Goal: Information Seeking & Learning: Learn about a topic

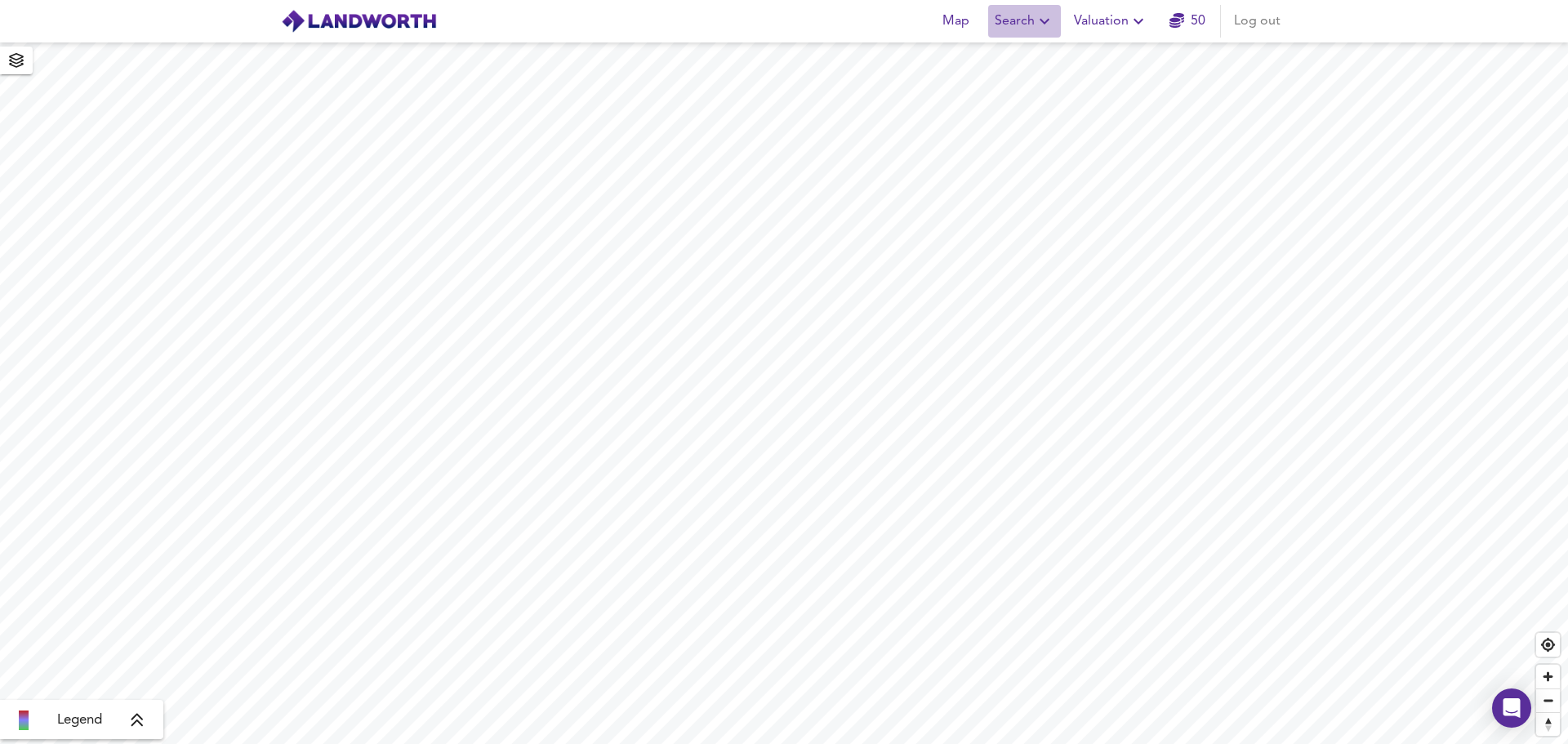
click at [1019, 23] on span "Search" at bounding box center [1025, 21] width 59 height 23
click at [1009, 58] on li "New Search" at bounding box center [1025, 58] width 161 height 30
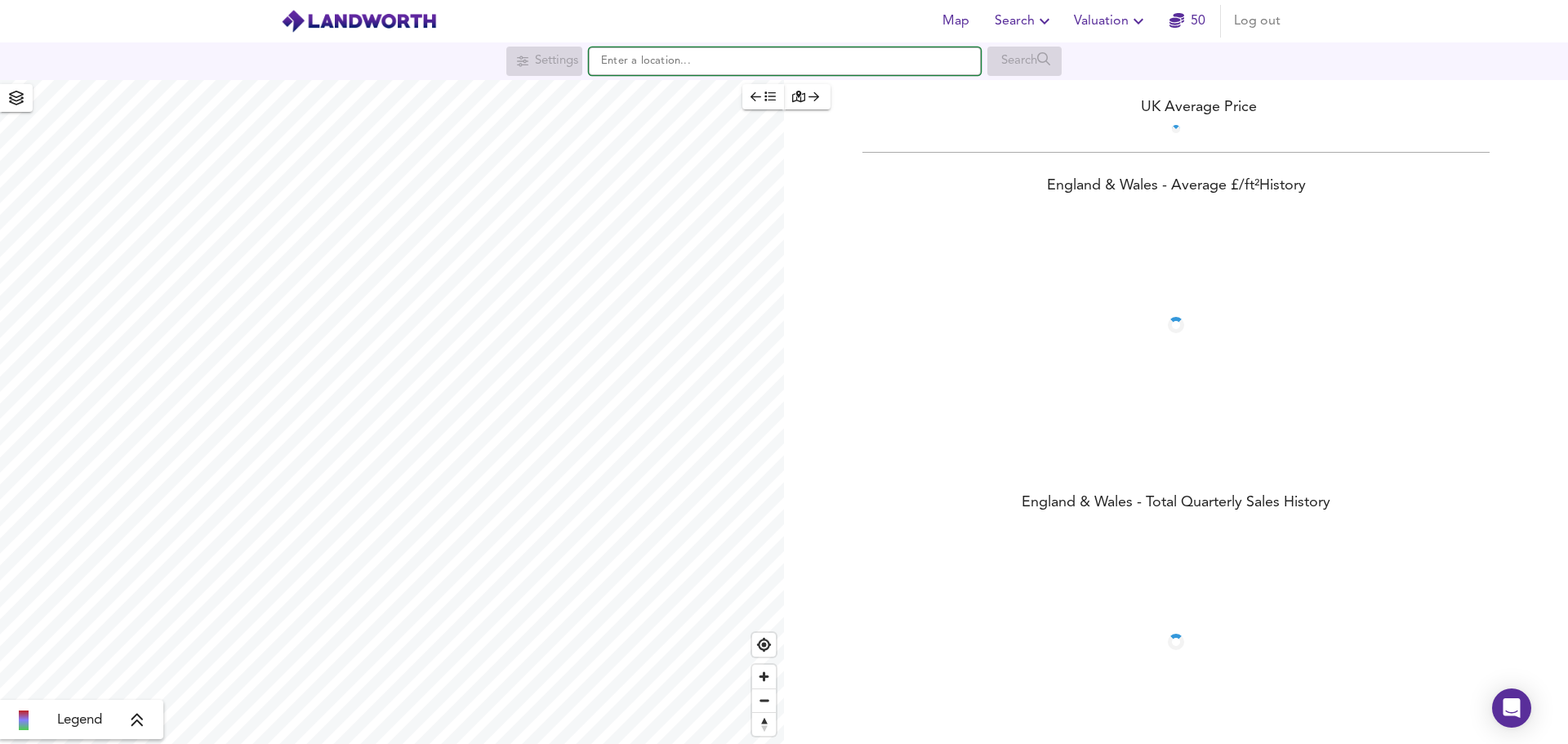
click at [686, 65] on input "text" at bounding box center [785, 61] width 392 height 28
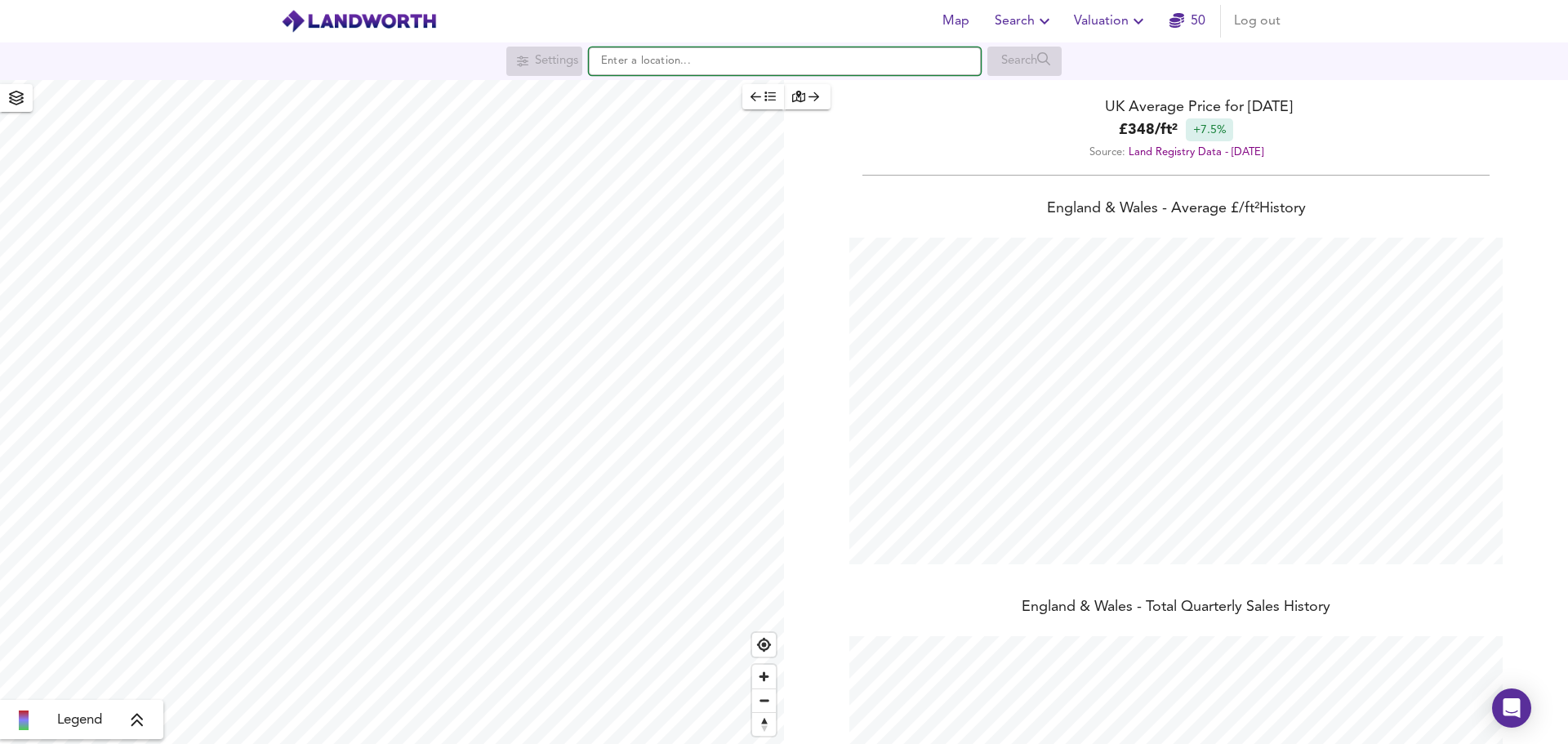
scroll to position [744, 1568]
click at [663, 88] on strong "EC1V 9NT" at bounding box center [650, 94] width 55 height 11
type input "London EC1V 9NT"
checkbox input "false"
checkbox input "true"
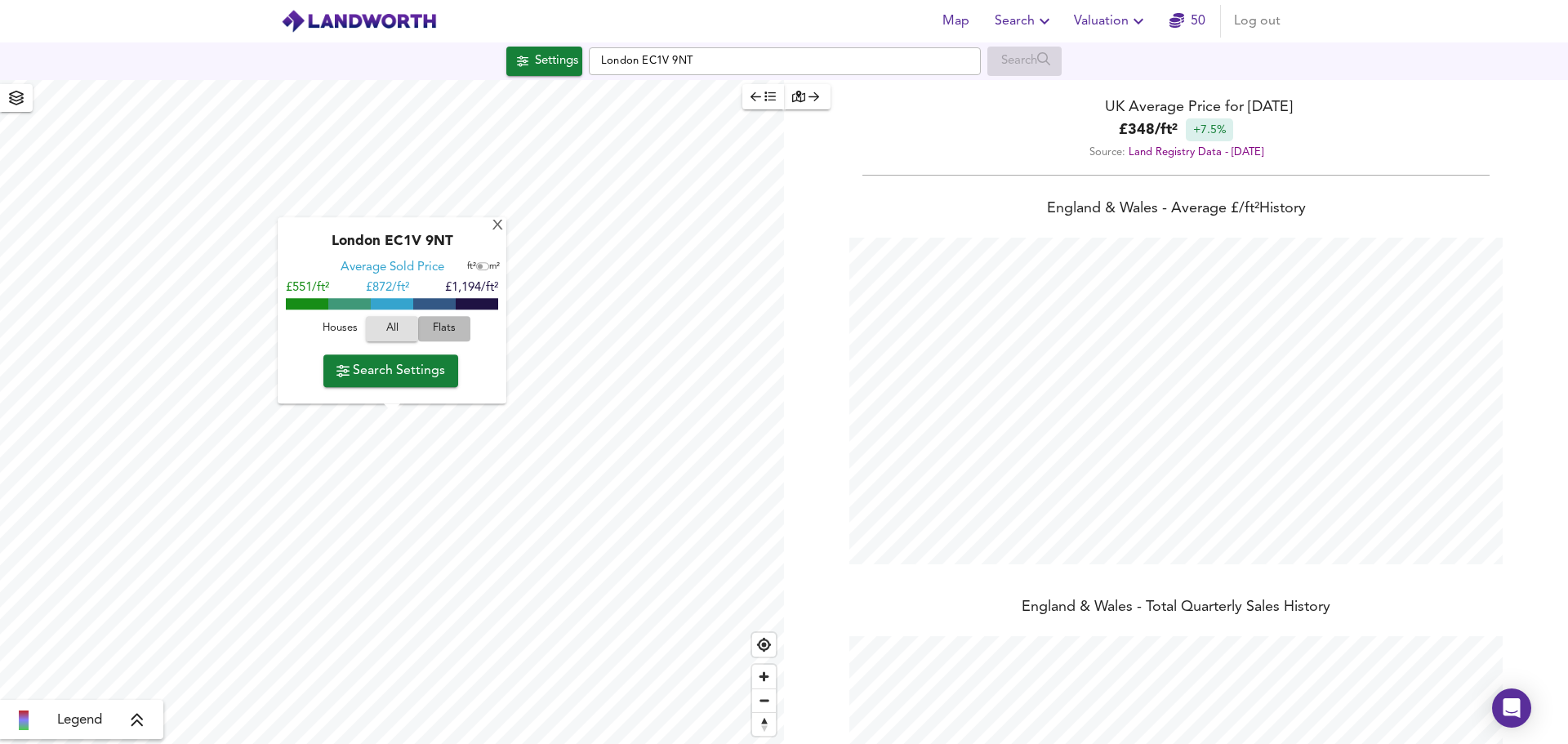
click at [448, 326] on span "Flats" at bounding box center [444, 329] width 44 height 19
click at [429, 372] on span "Search Settings" at bounding box center [391, 371] width 109 height 23
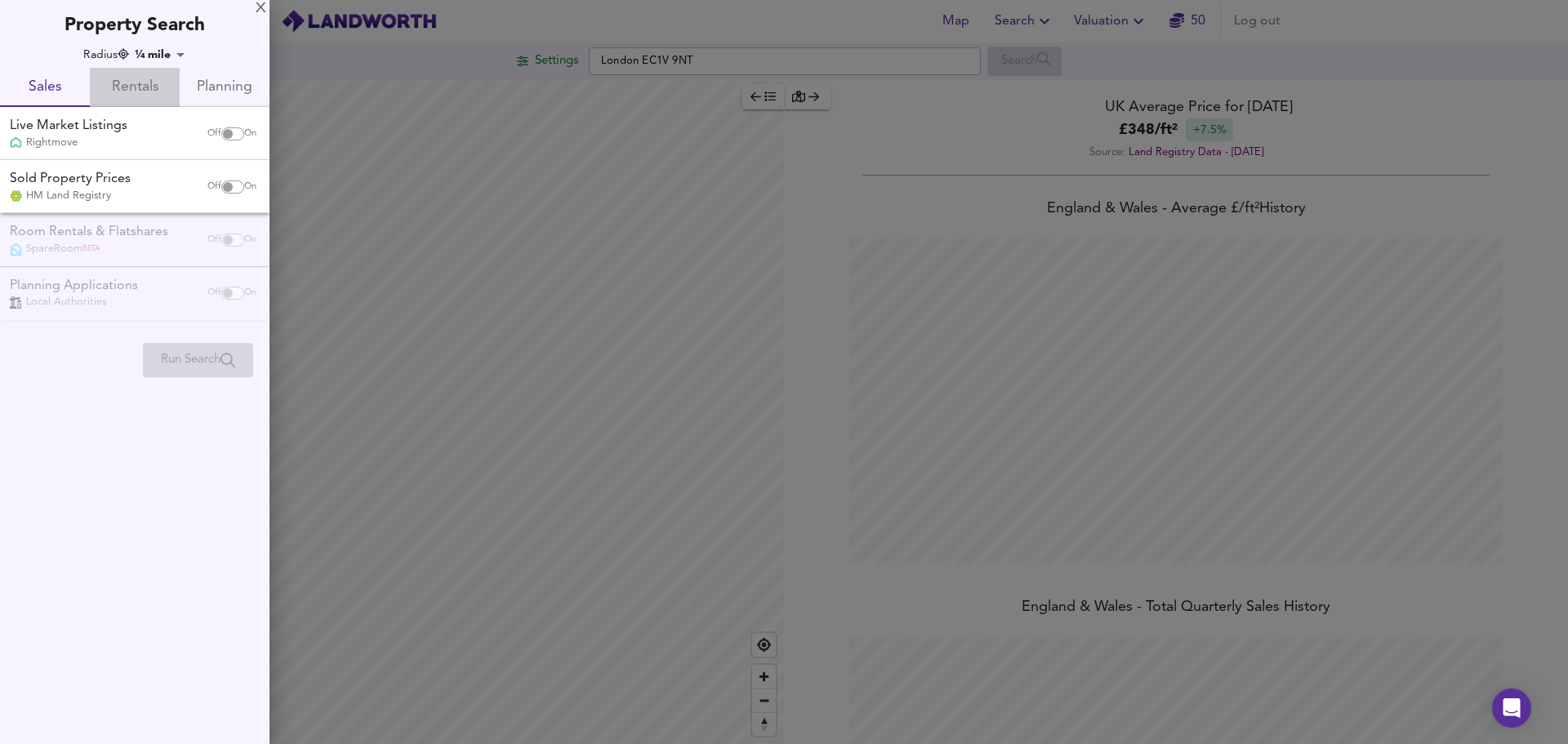
click at [125, 93] on span "Rentals" at bounding box center [135, 88] width 71 height 26
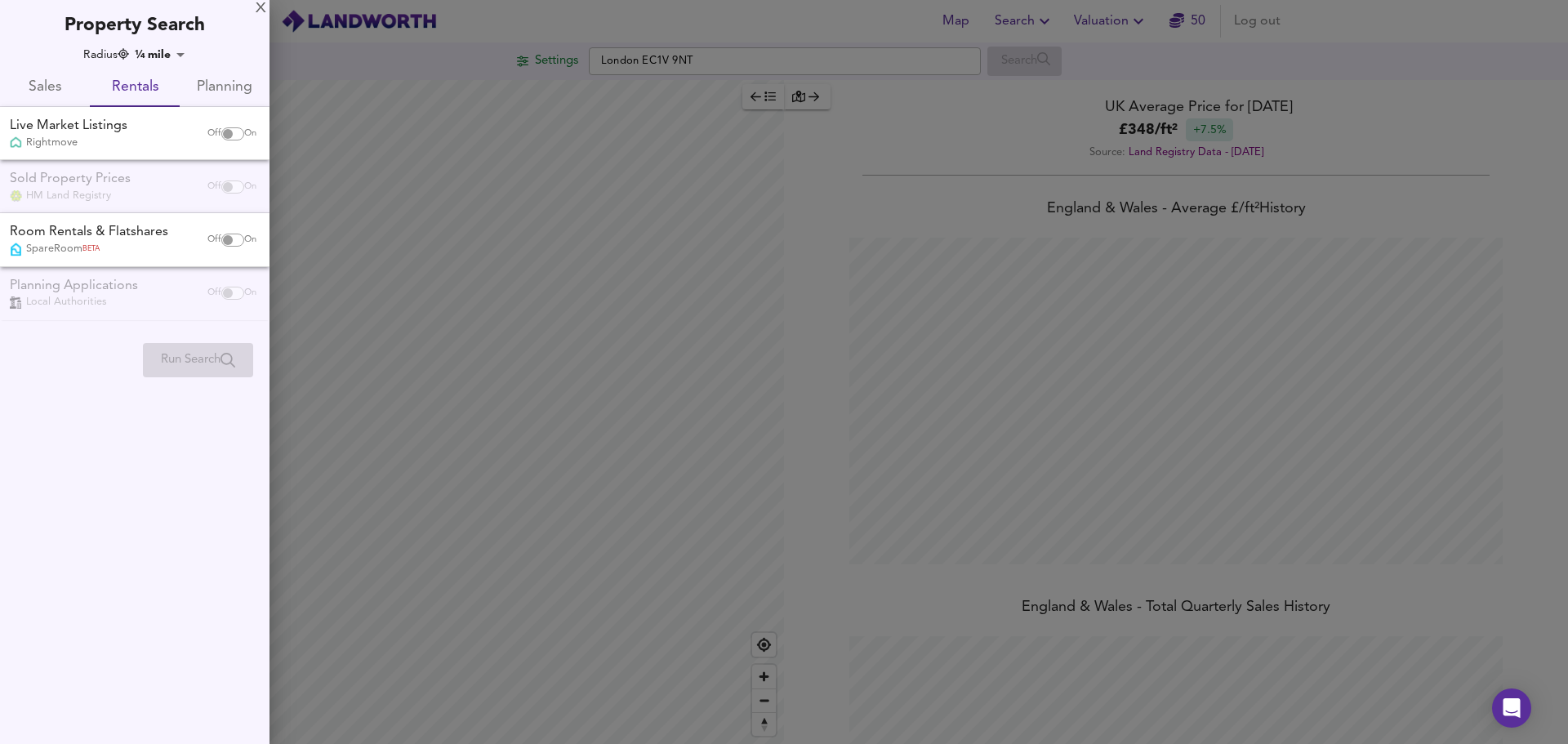
click at [225, 135] on input "checkbox" at bounding box center [227, 134] width 39 height 13
checkbox input "true"
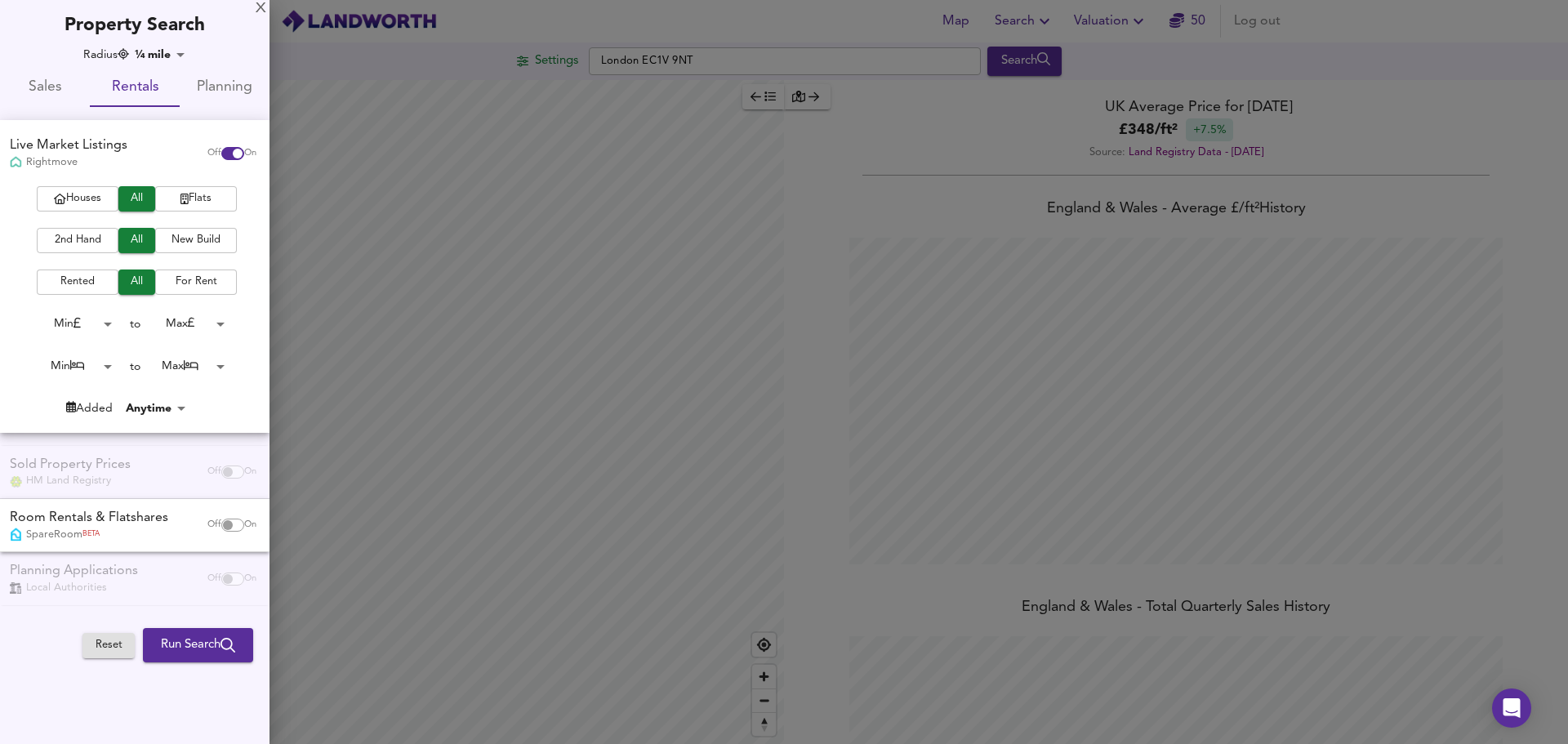
click at [97, 234] on span "2nd Hand" at bounding box center [77, 241] width 65 height 19
click at [109, 369] on body "Map Search Valuation 50 Log out Settings [GEOGRAPHIC_DATA] EC1V 9NT Search Lege…" at bounding box center [784, 372] width 1568 height 744
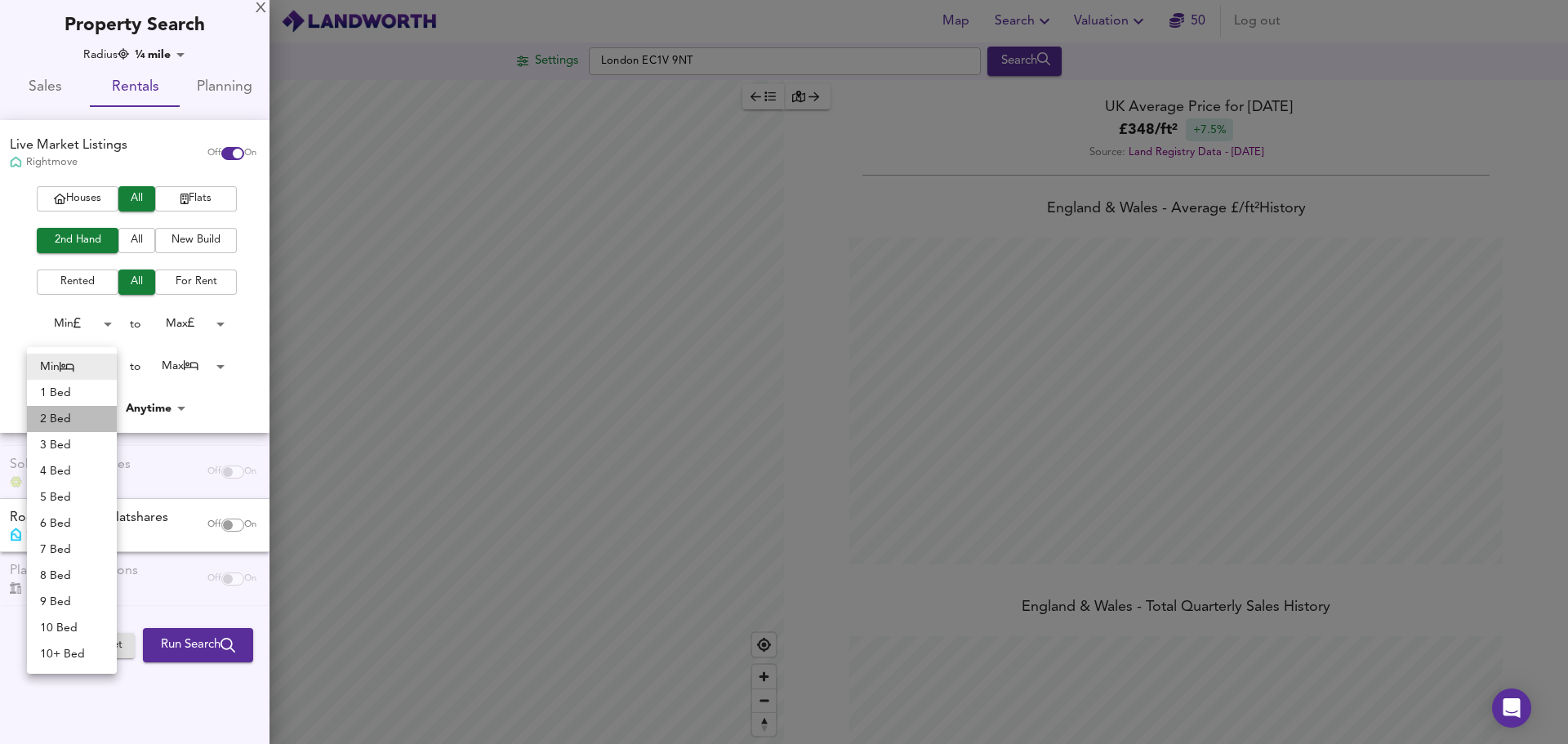
click at [57, 413] on li "2 Bed" at bounding box center [72, 418] width 90 height 26
type input "2"
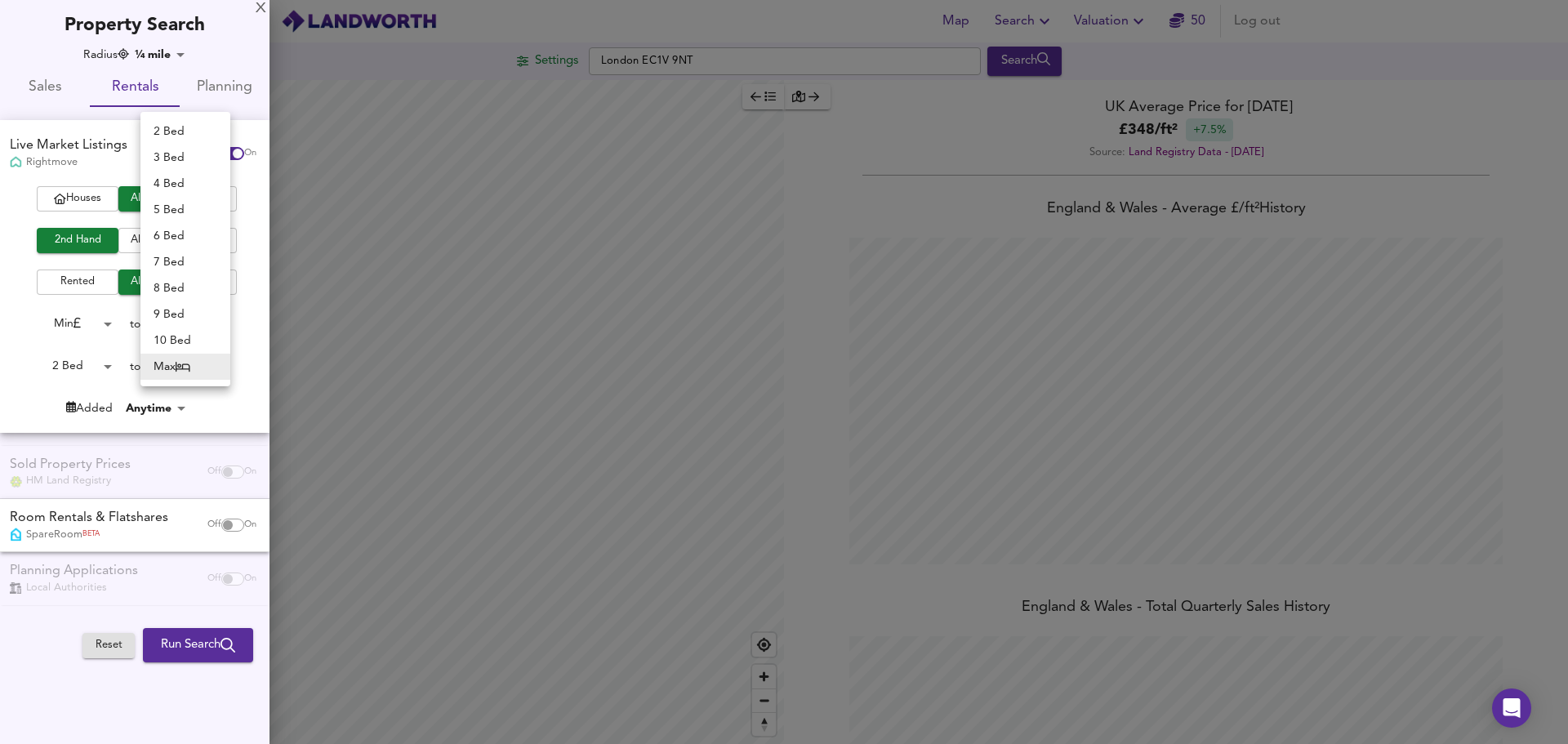
click at [213, 364] on body "Map Search Valuation 50 Log out Settings [GEOGRAPHIC_DATA] EC1V 9NT Search Lege…" at bounding box center [784, 372] width 1568 height 744
click at [187, 133] on li "2 Bed" at bounding box center [185, 131] width 90 height 26
type input "2"
click at [201, 654] on span "Run Search" at bounding box center [198, 645] width 74 height 21
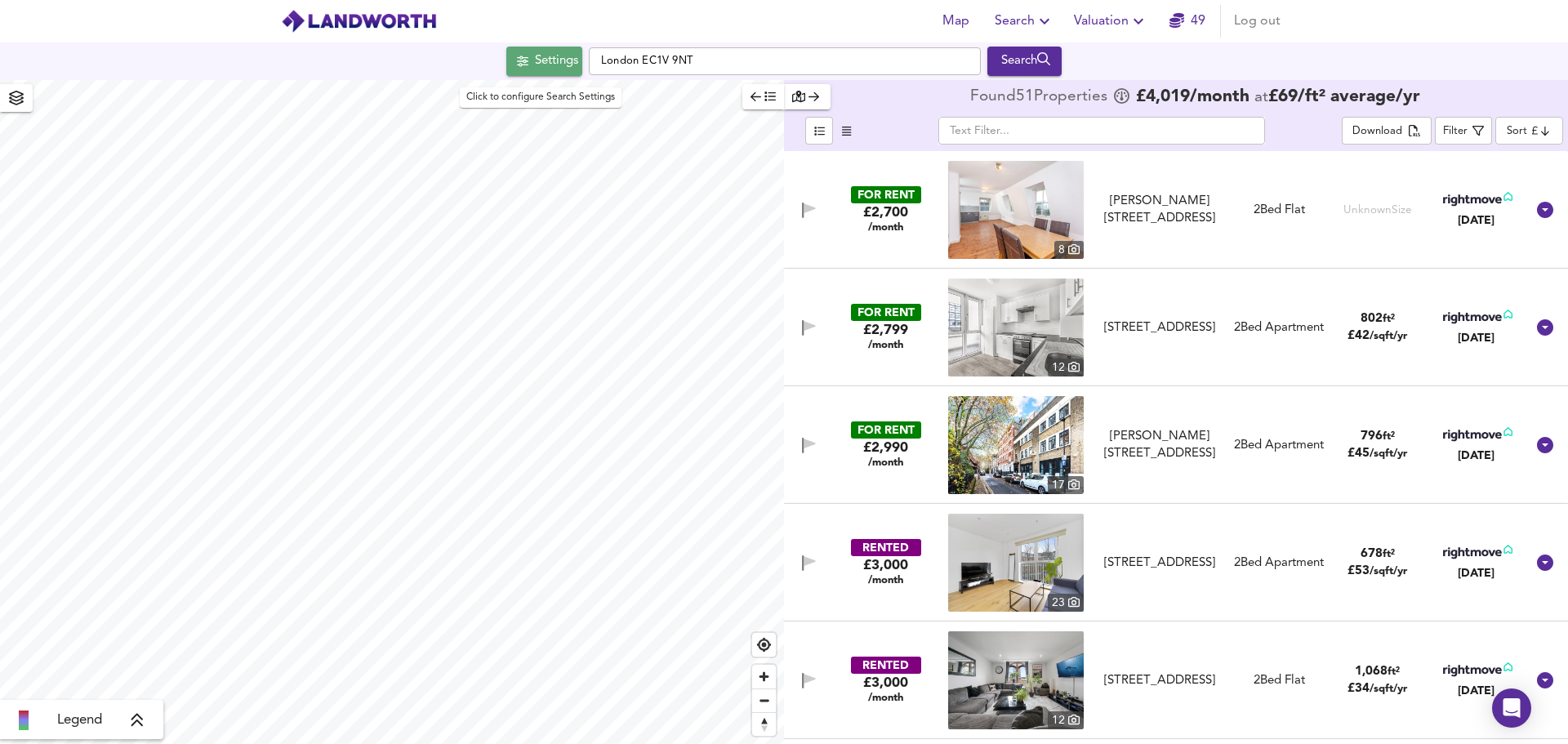
click at [524, 70] on span "Settings" at bounding box center [543, 61] width 68 height 21
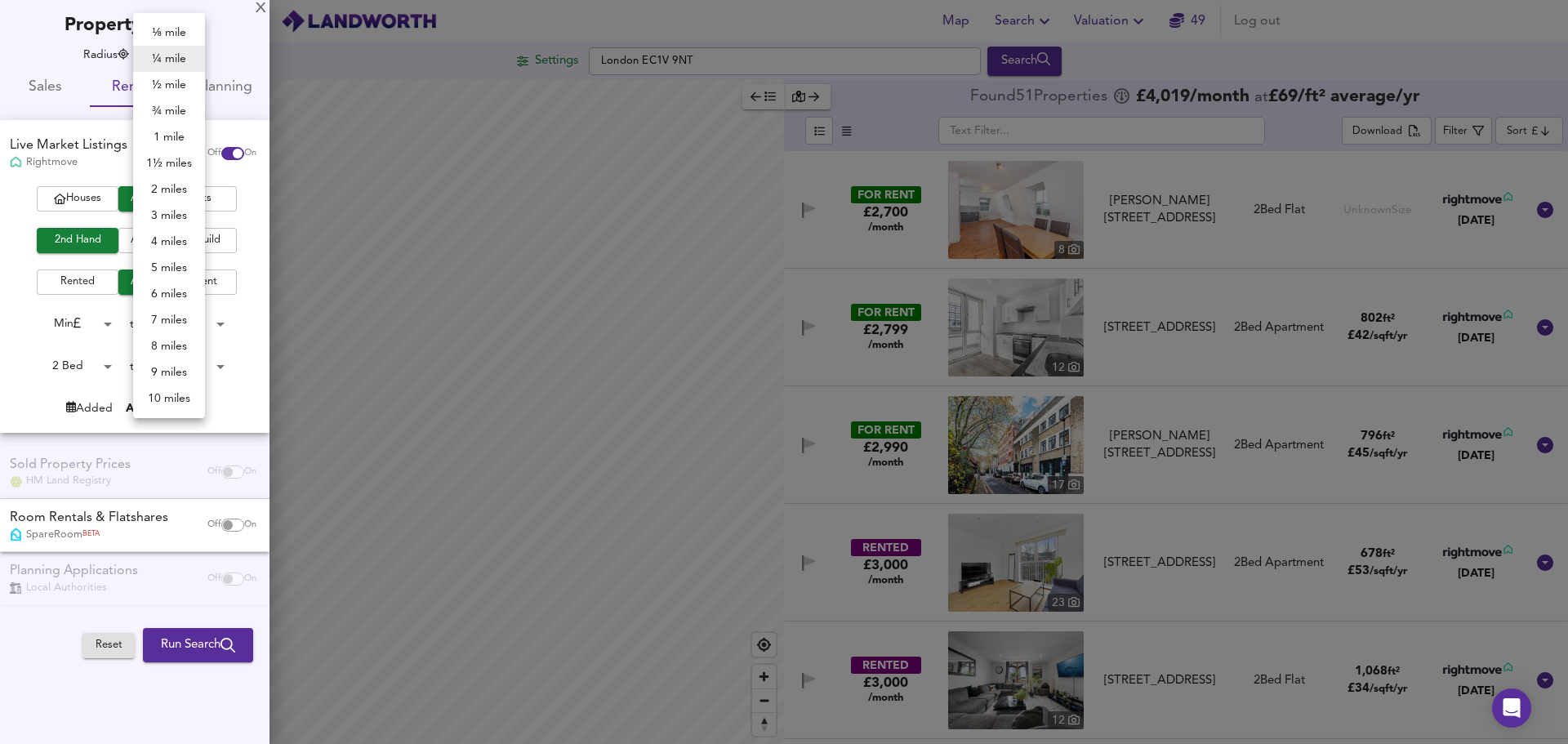
click at [183, 54] on body "Map Search Valuation 49 Log out Settings [GEOGRAPHIC_DATA] 9NT Search Legend Fo…" at bounding box center [784, 372] width 1568 height 744
click at [181, 82] on li "½ mile" at bounding box center [168, 84] width 72 height 26
type input "805"
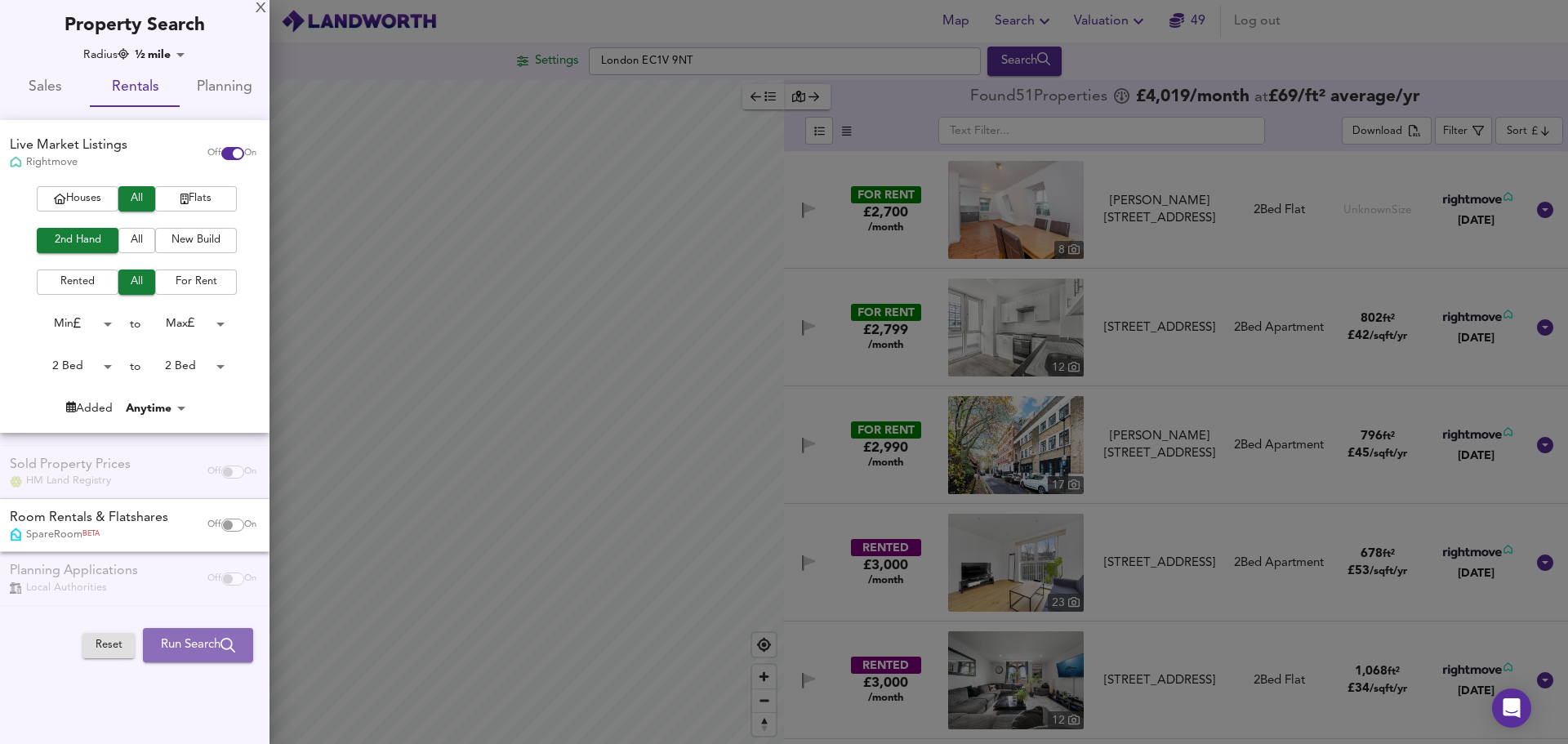
drag, startPoint x: 198, startPoint y: 640, endPoint x: 193, endPoint y: 632, distance: 9.4
click at [199, 640] on span "Run Search" at bounding box center [198, 645] width 74 height 21
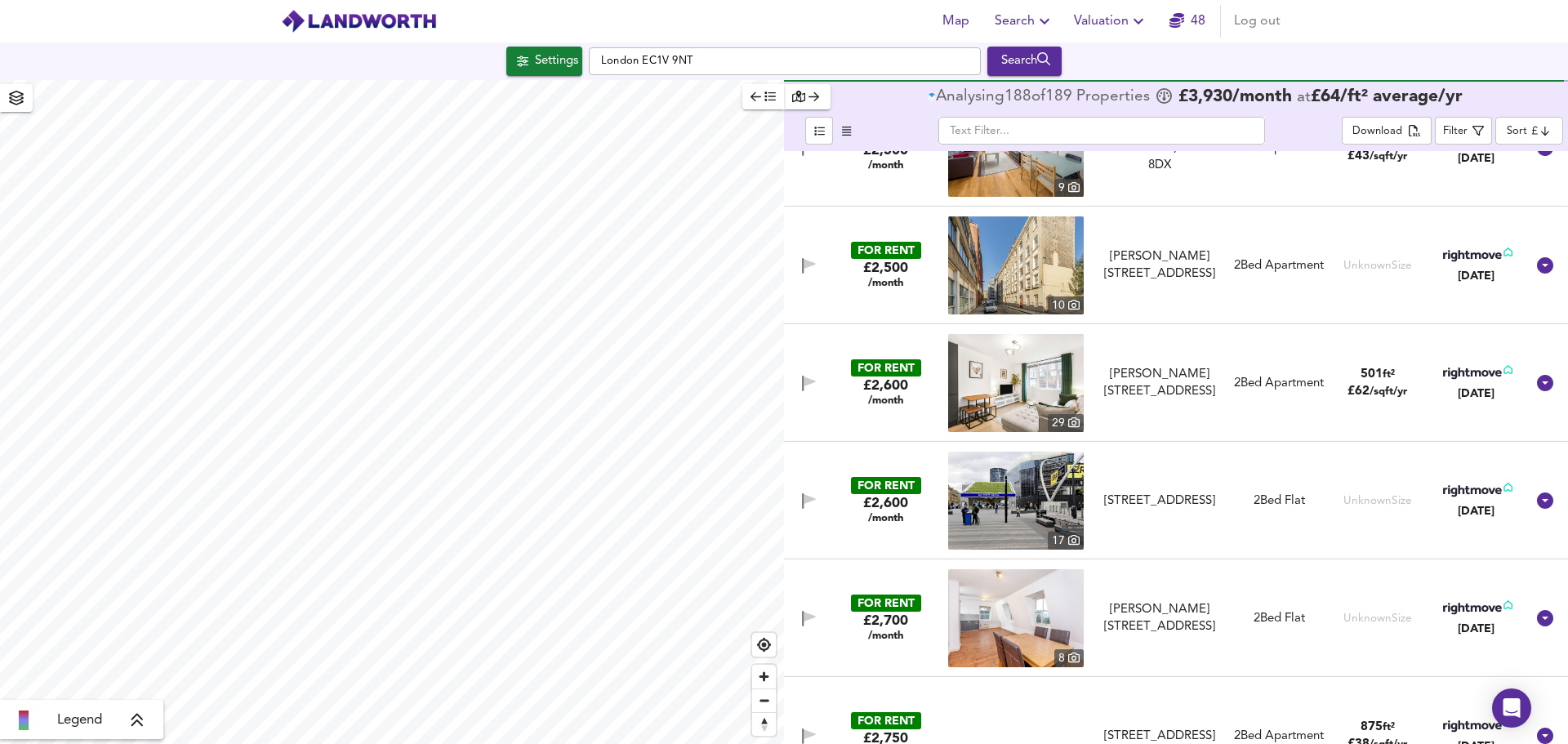
scroll to position [653, 0]
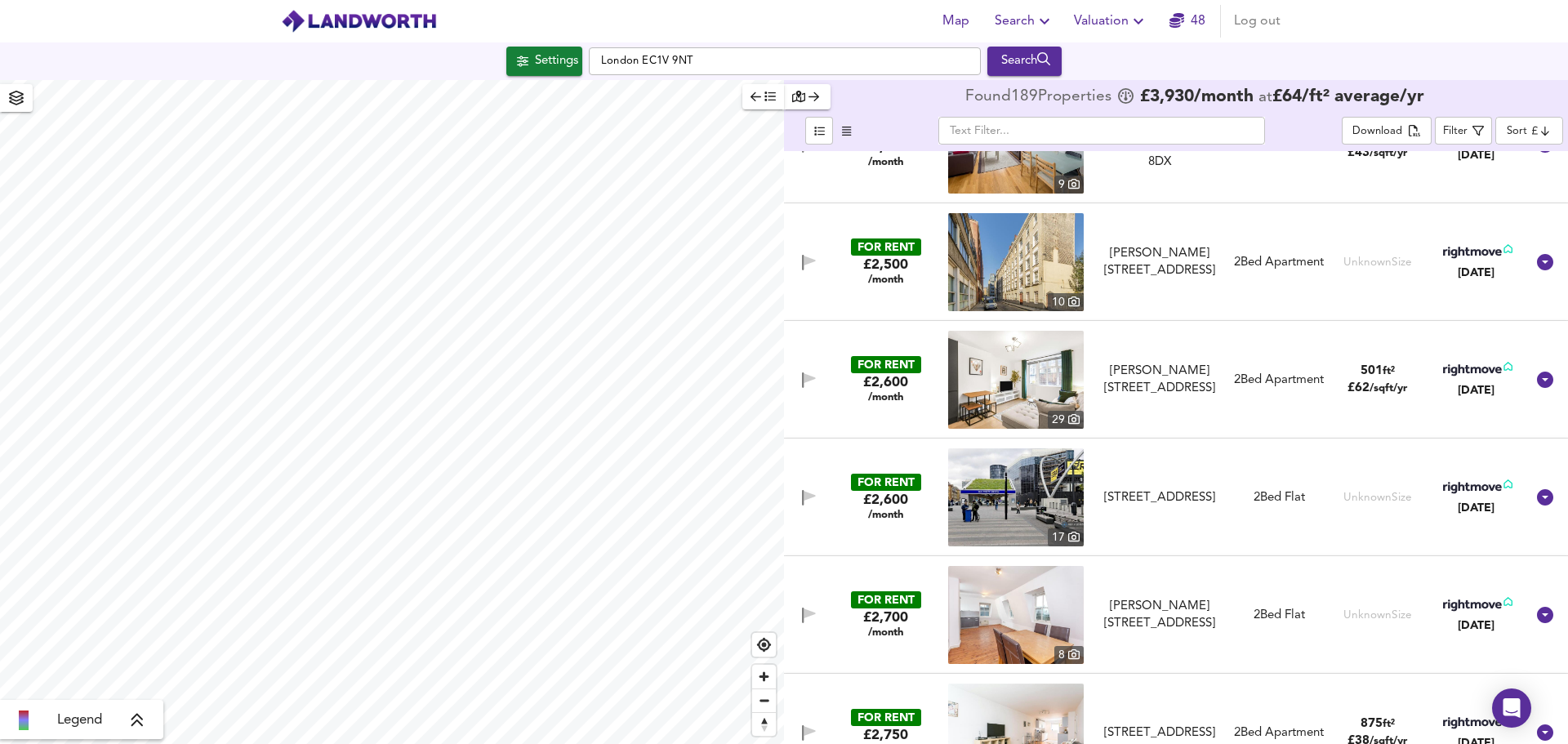
click at [871, 478] on div "FOR RENT" at bounding box center [886, 482] width 71 height 17
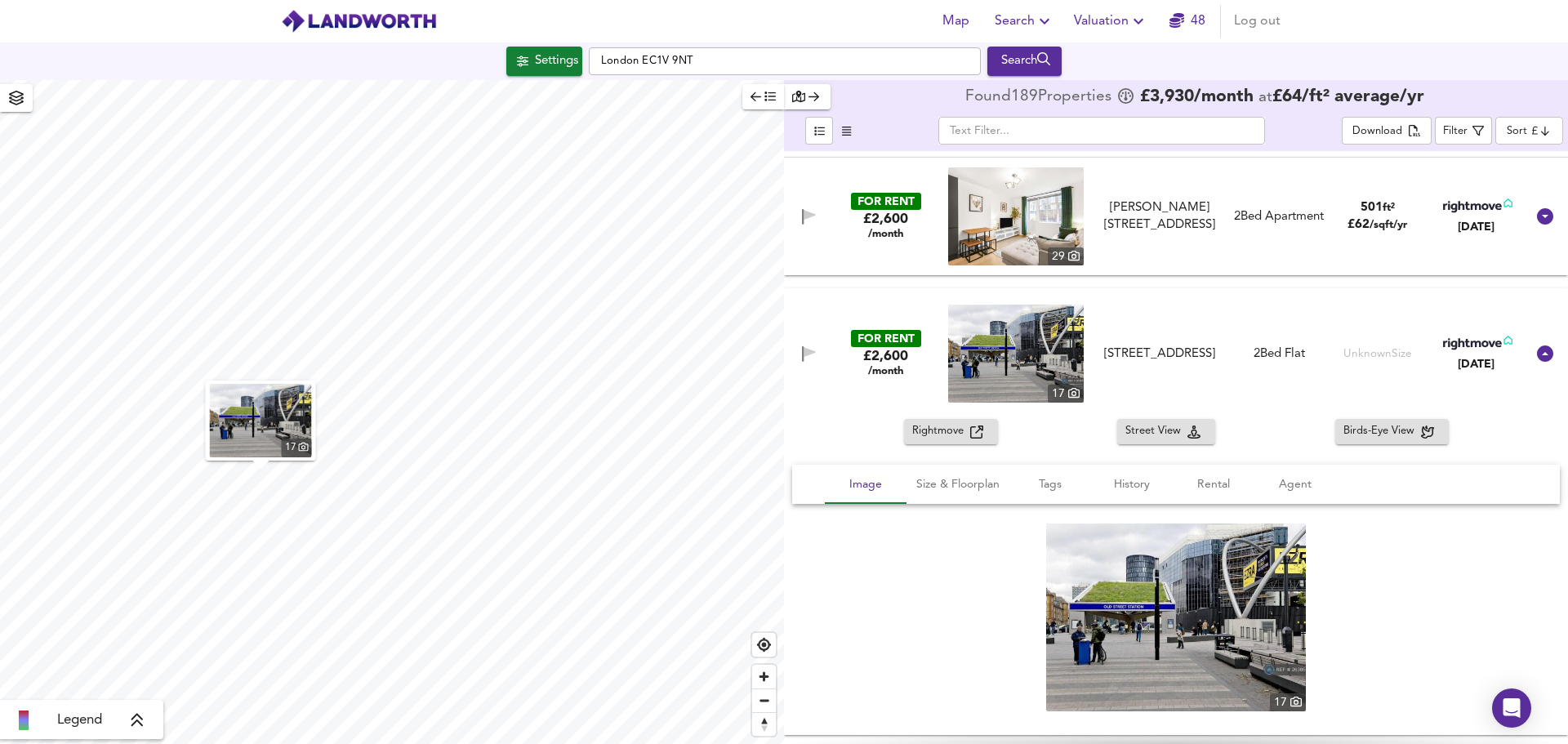
scroll to position [899, 0]
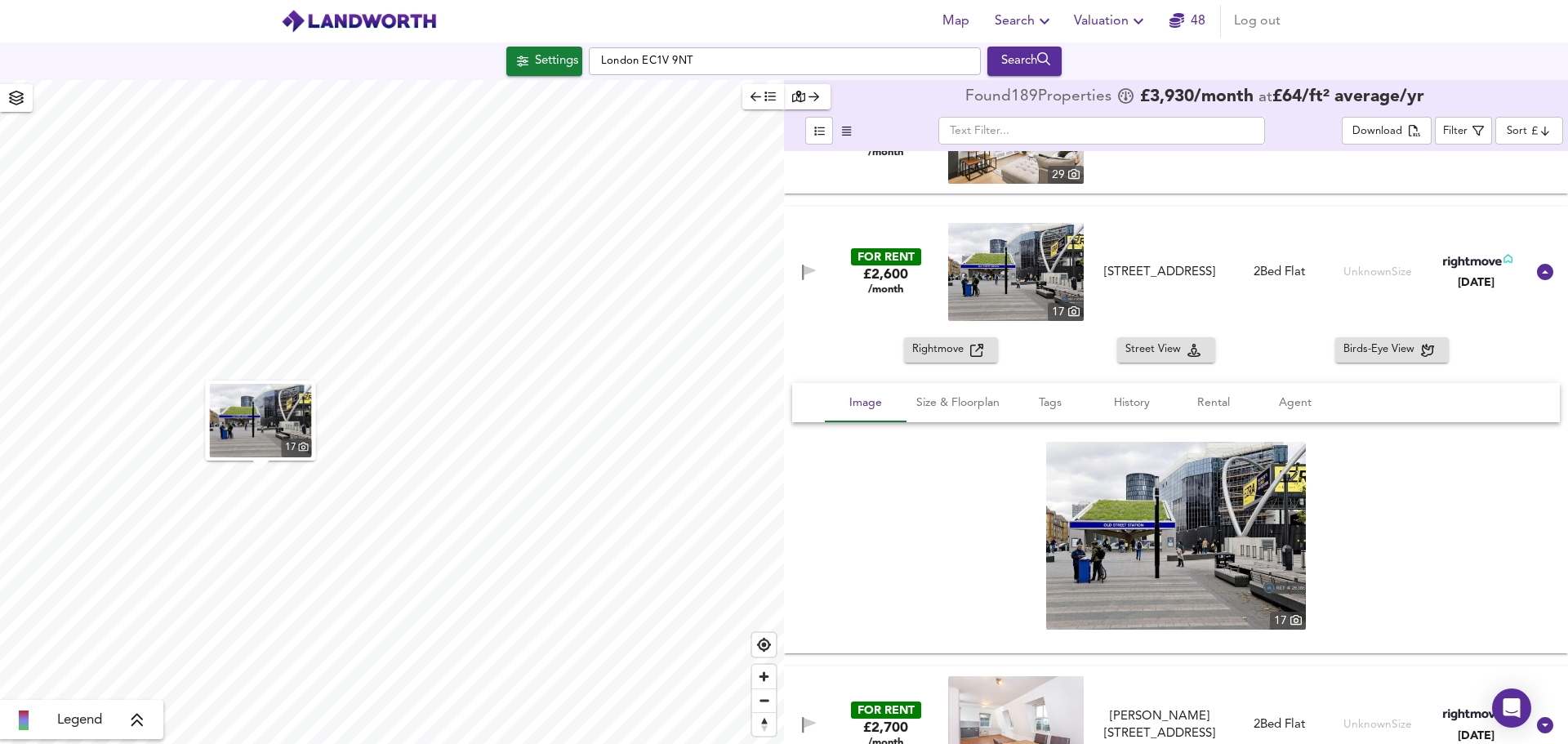
click at [938, 342] on span "Rightmove" at bounding box center [941, 351] width 58 height 19
click at [926, 410] on span "Size & Floorplan" at bounding box center [958, 402] width 83 height 20
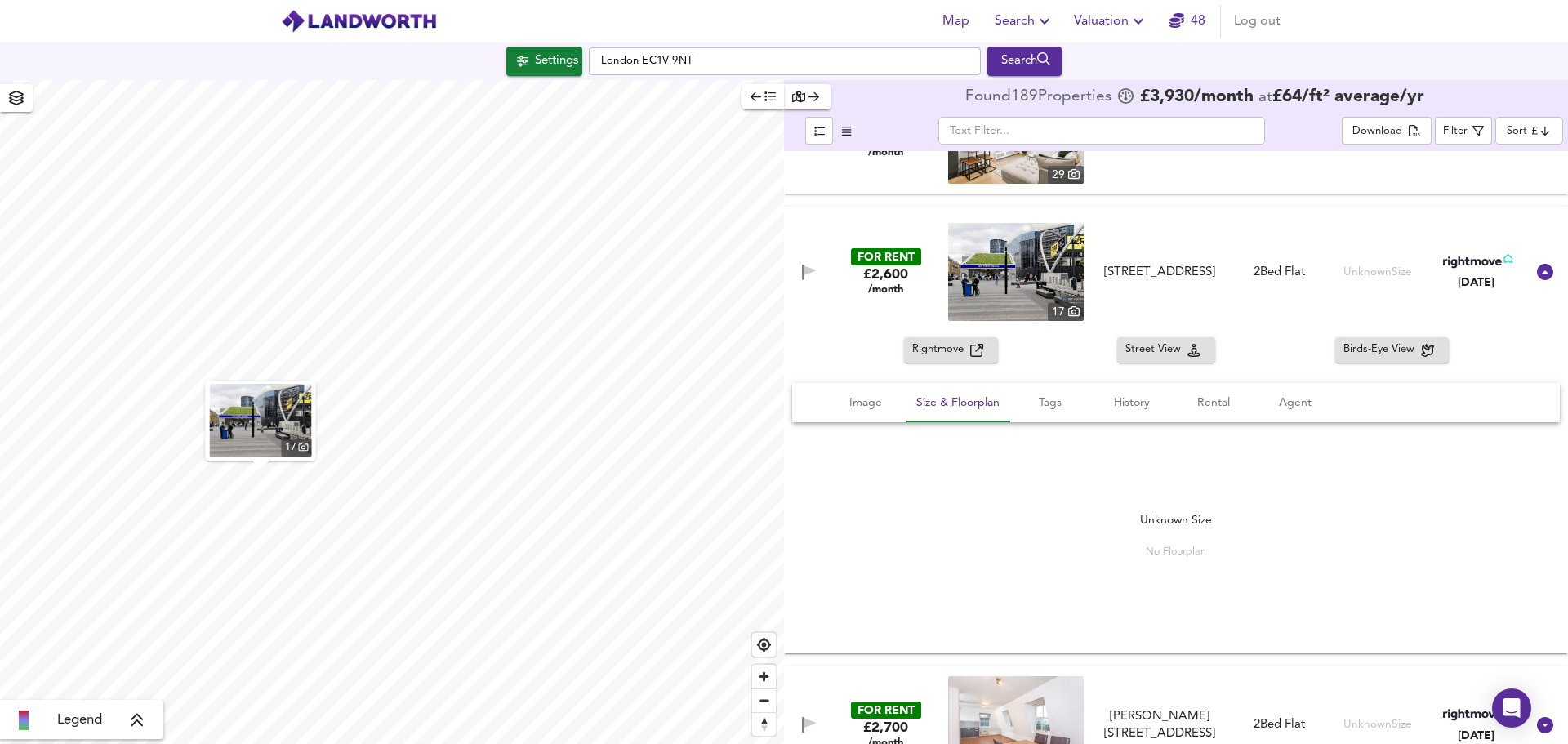
click at [960, 358] on span "Rightmove" at bounding box center [941, 351] width 58 height 19
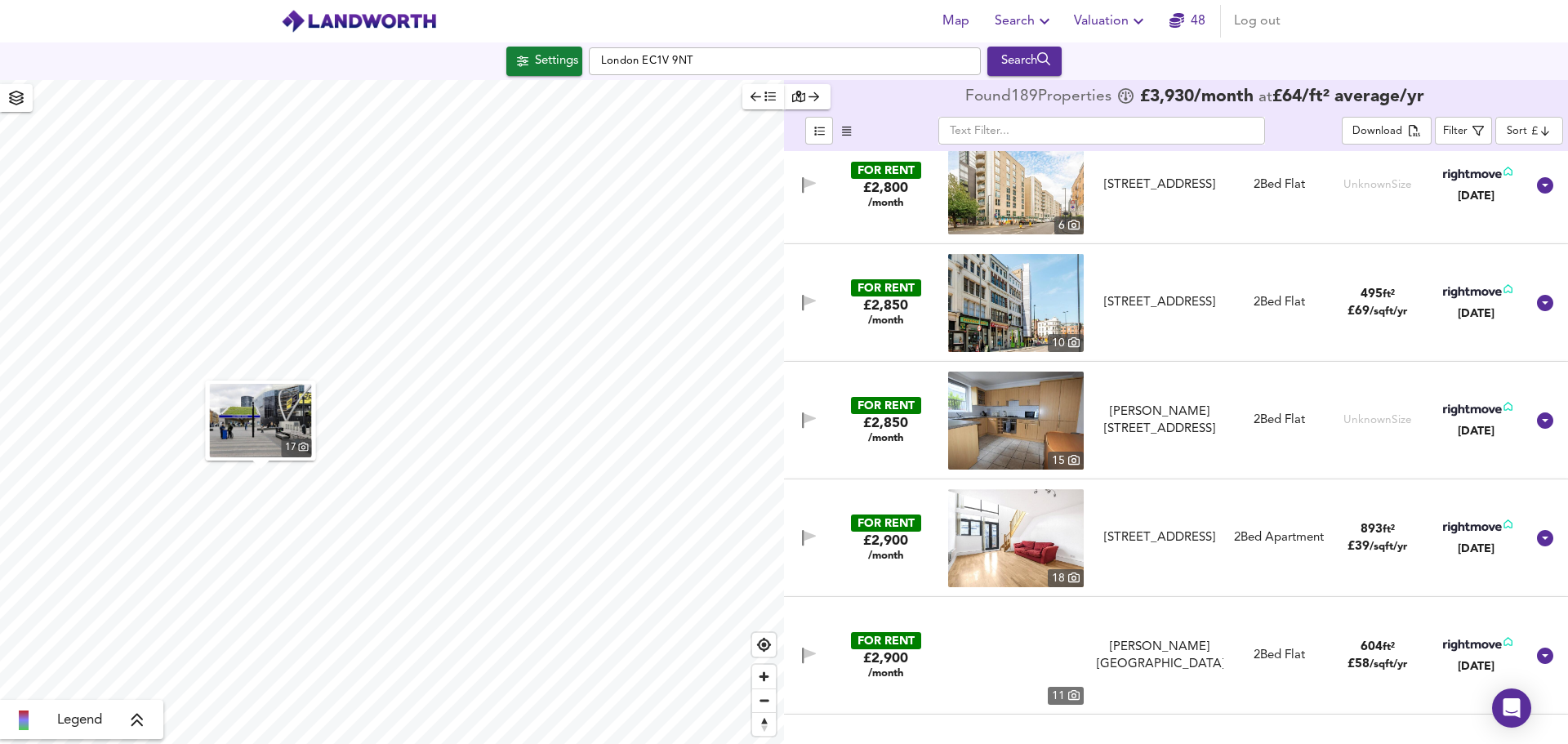
scroll to position [2042, 0]
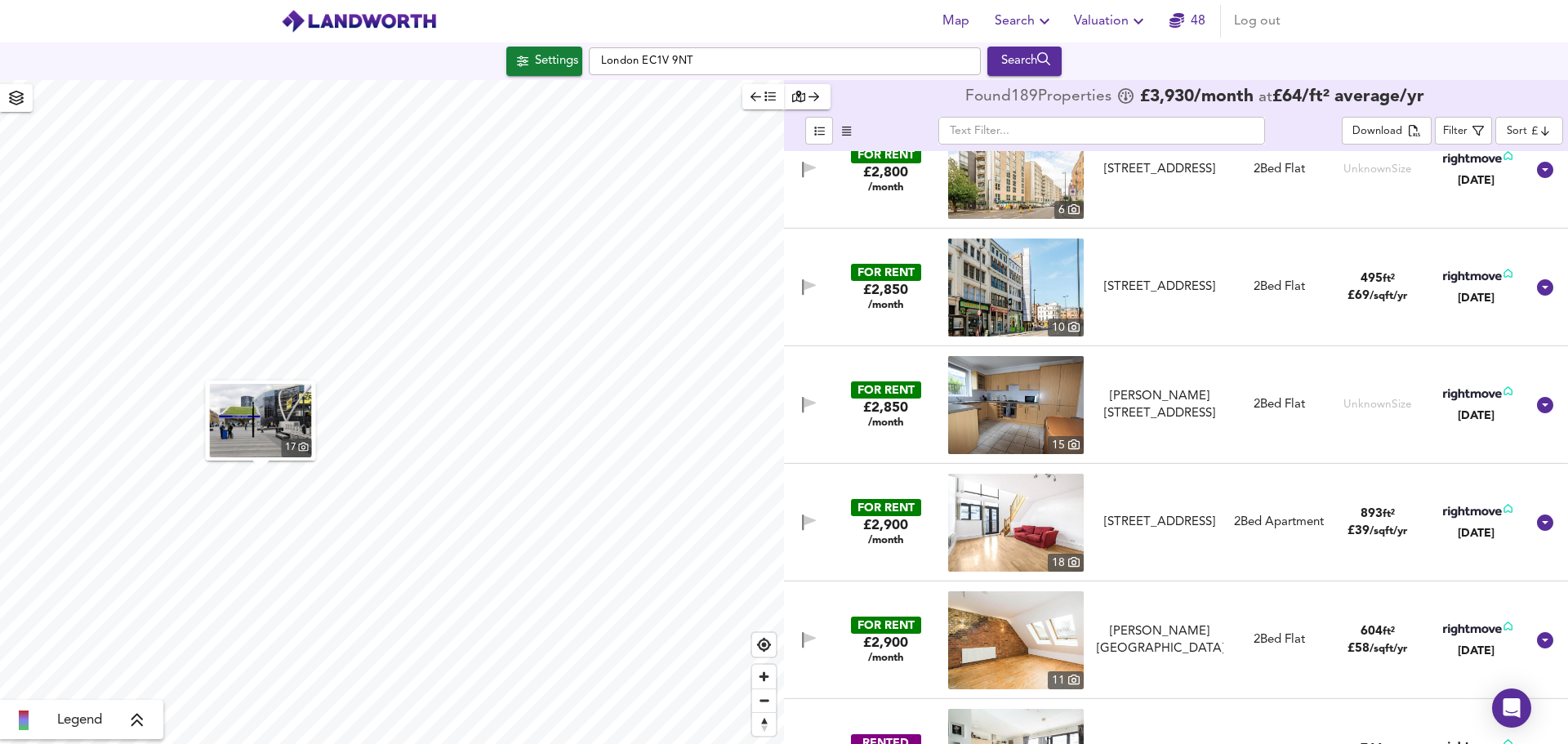
click at [1035, 393] on img at bounding box center [1016, 405] width 136 height 98
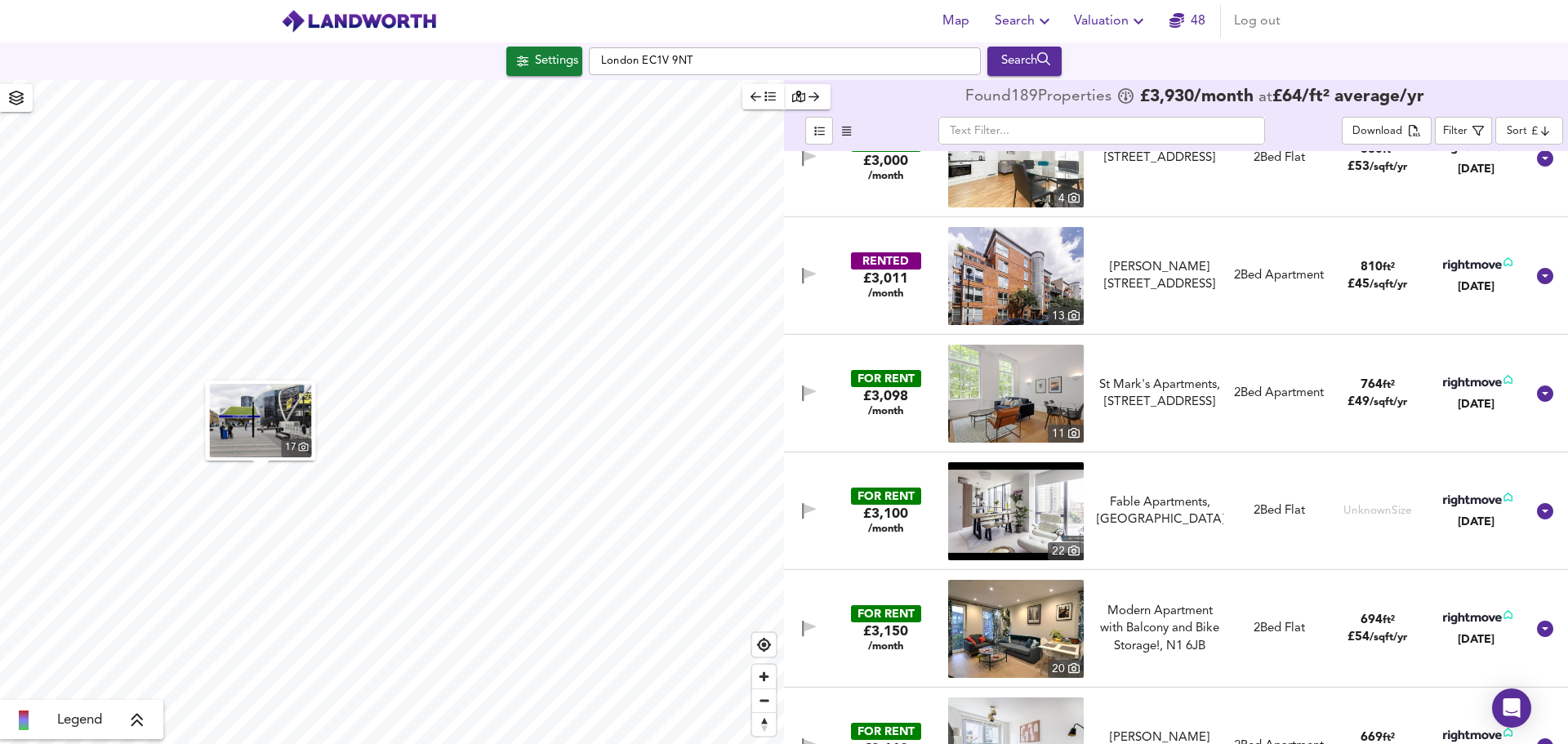
scroll to position [4411, 0]
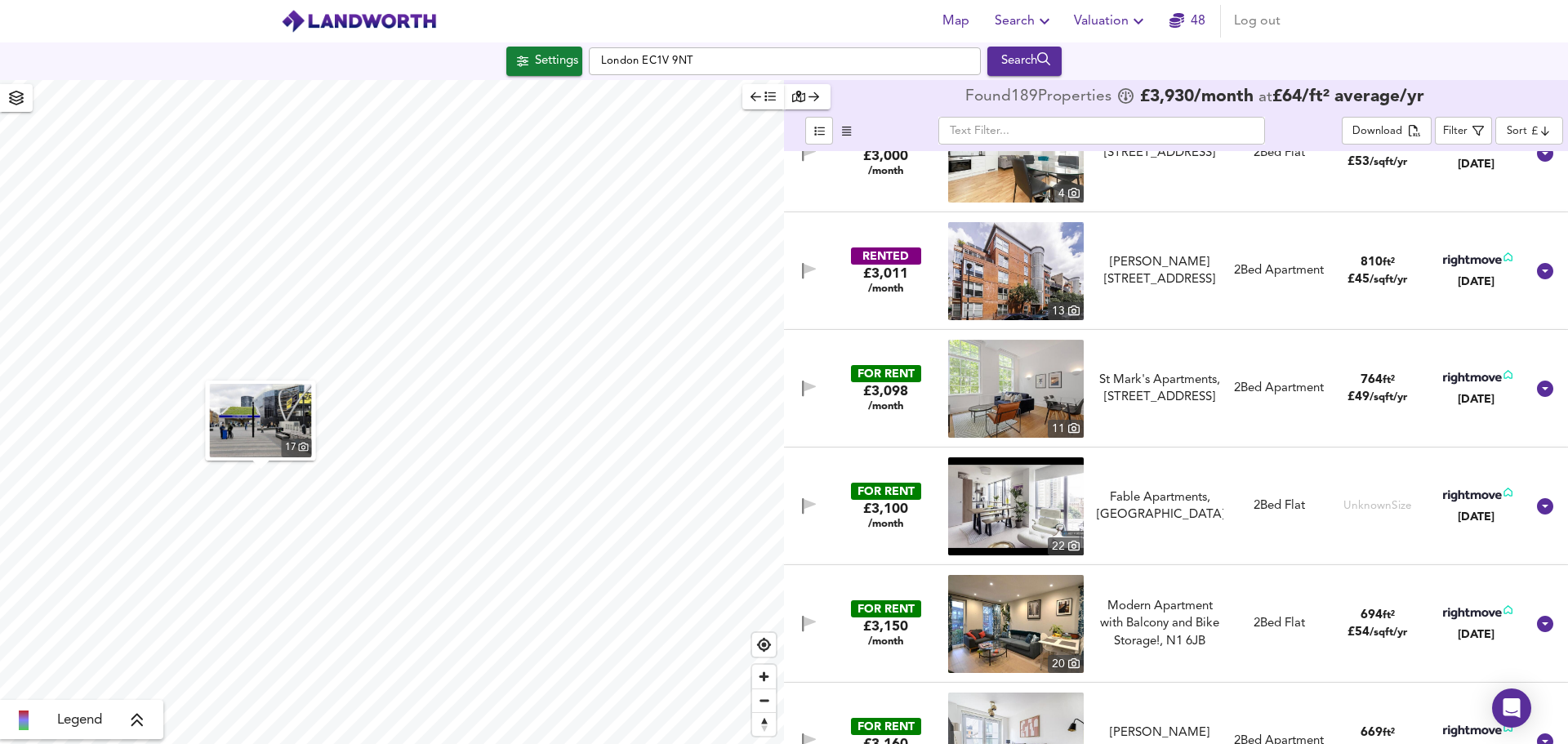
click at [991, 266] on img at bounding box center [1016, 271] width 136 height 98
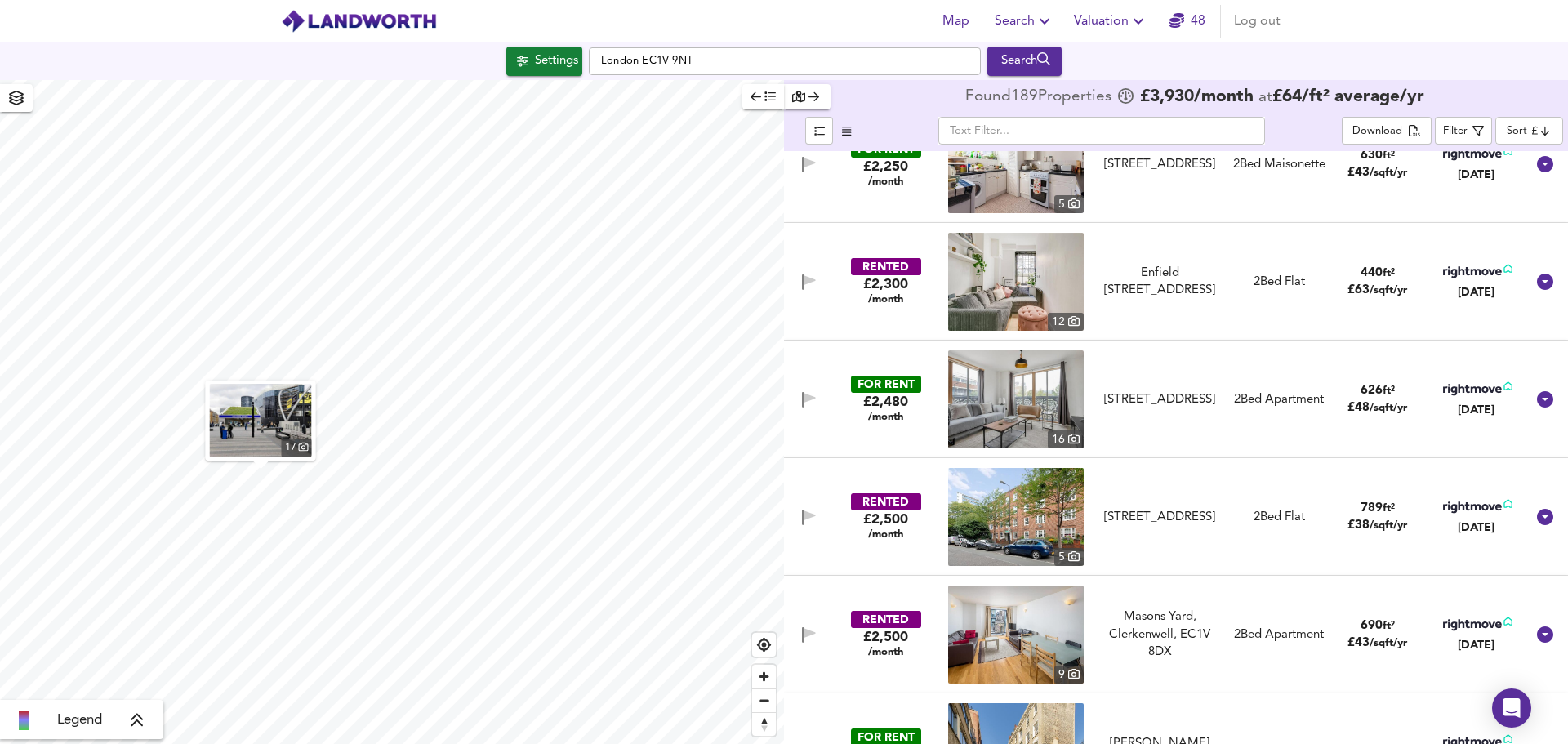
scroll to position [245, 0]
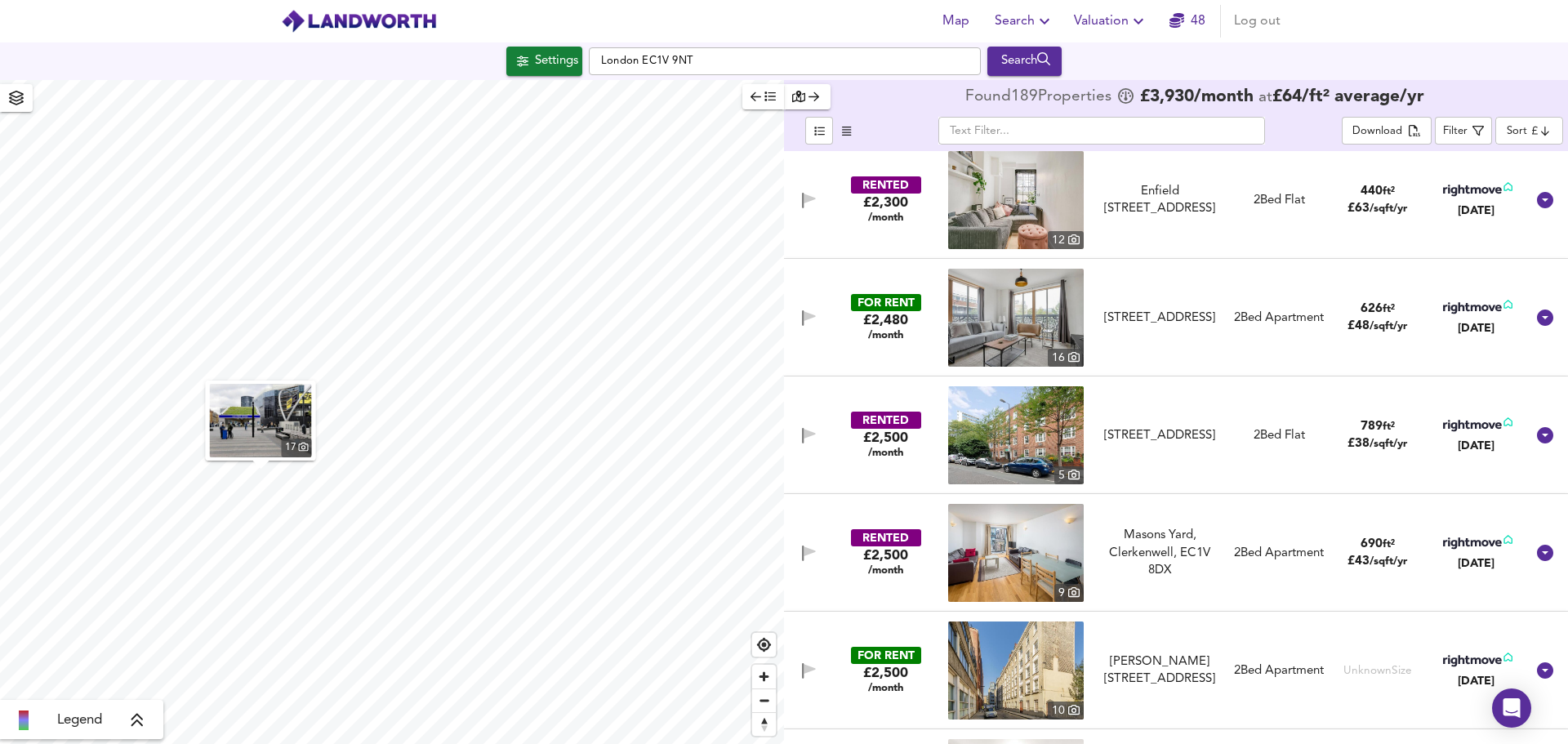
click at [1001, 430] on img at bounding box center [1016, 436] width 136 height 98
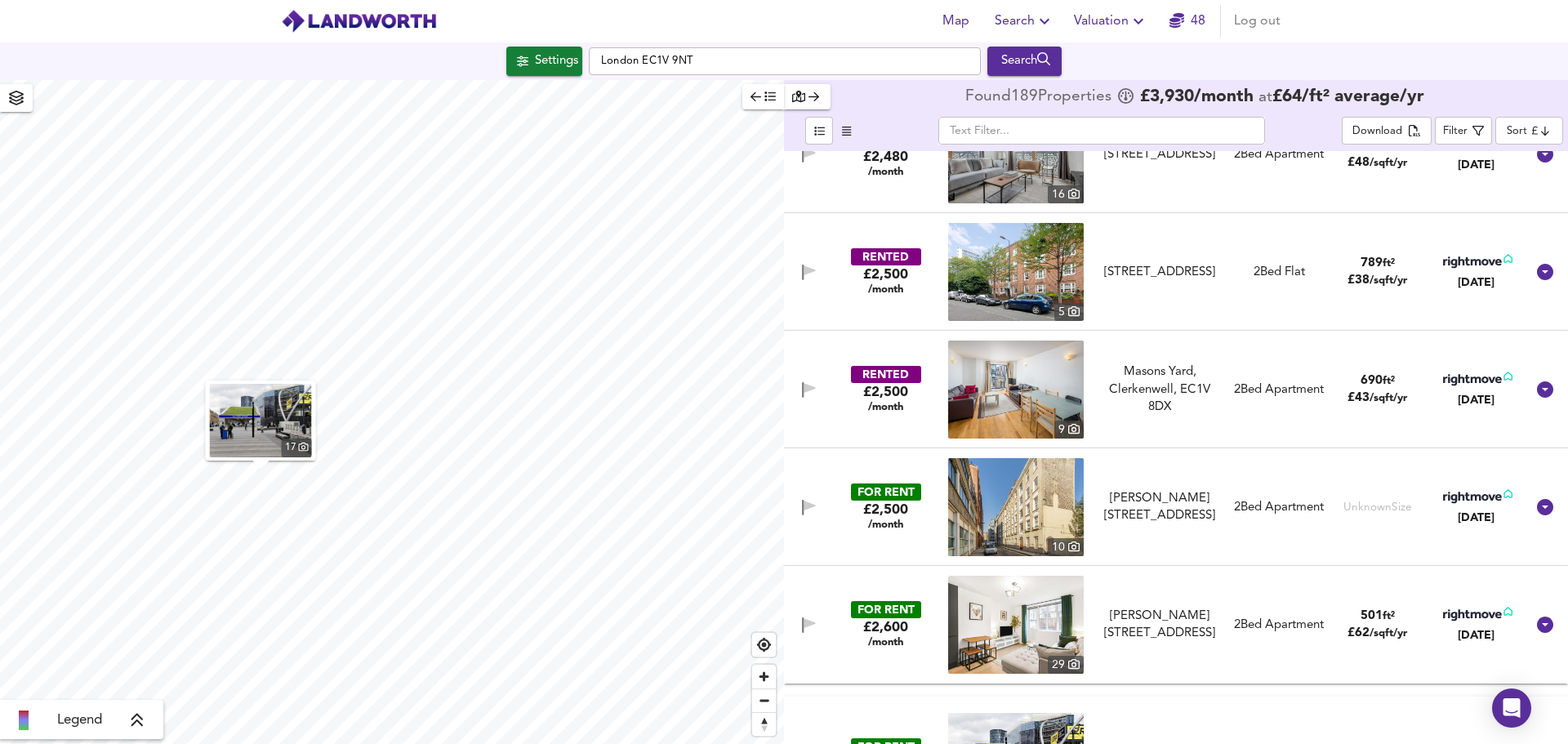
click at [1025, 500] on img at bounding box center [1016, 507] width 136 height 98
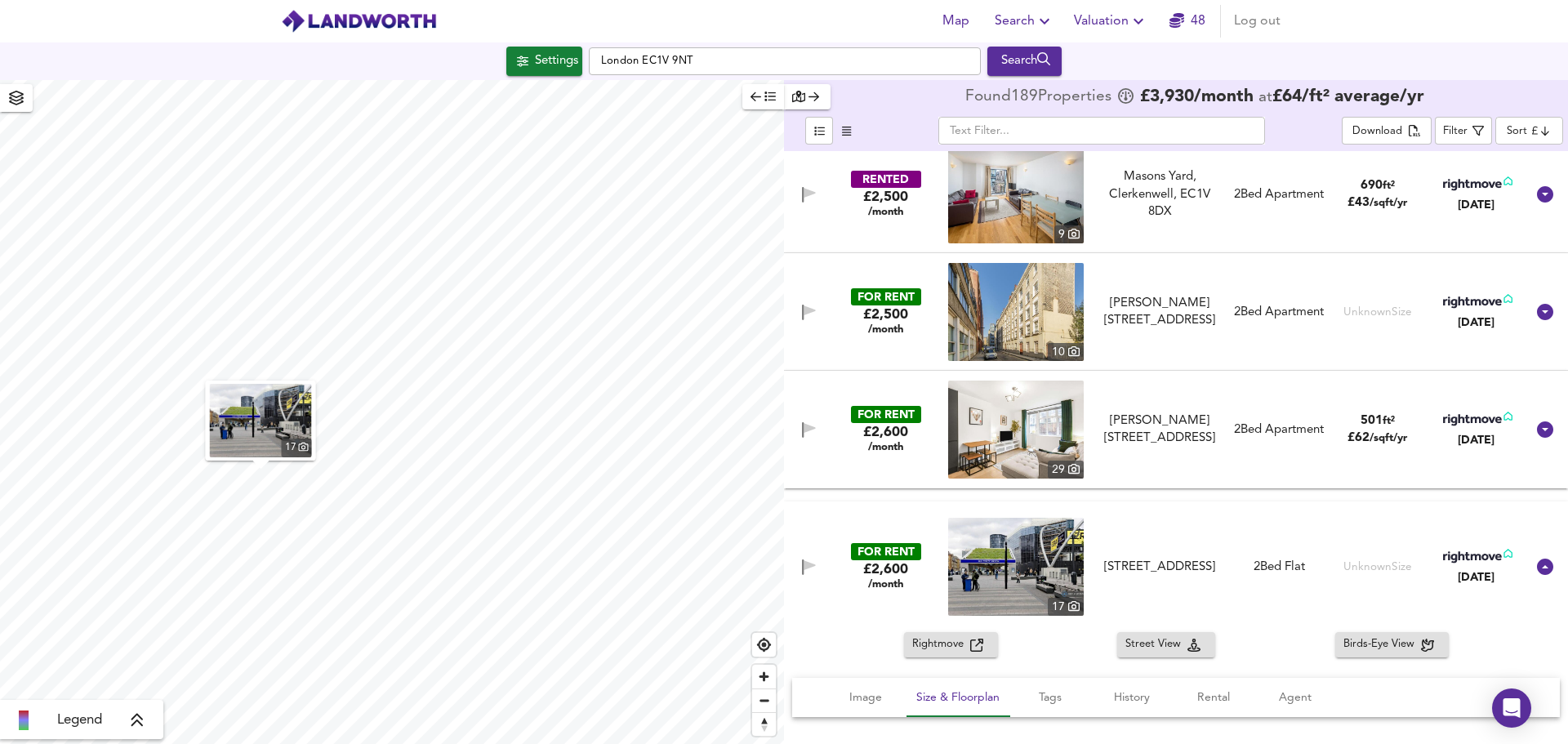
scroll to position [653, 0]
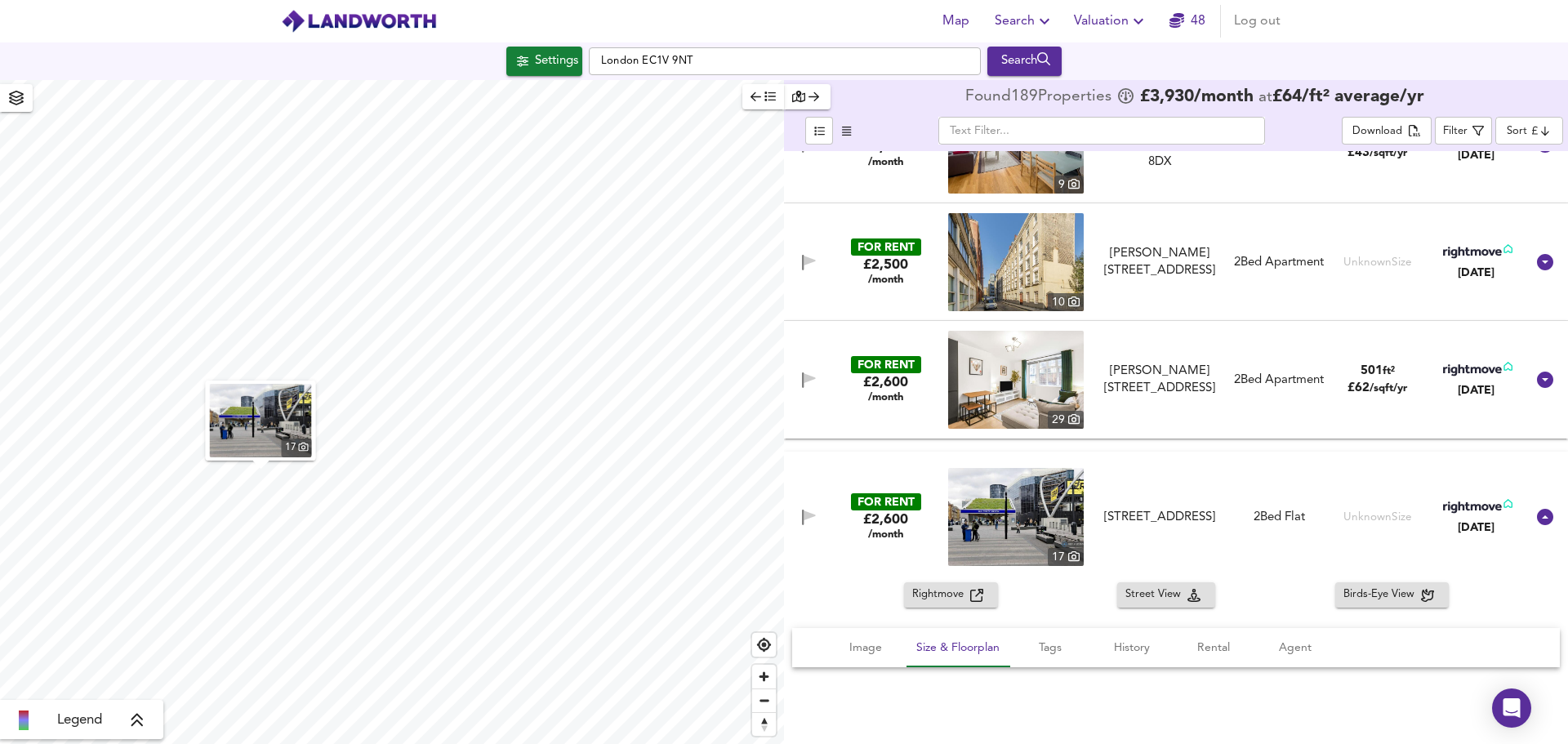
drag, startPoint x: 932, startPoint y: 521, endPoint x: 926, endPoint y: 529, distance: 10.0
click at [925, 530] on div "FOR RENT £2,600 /month" at bounding box center [885, 518] width 112 height 48
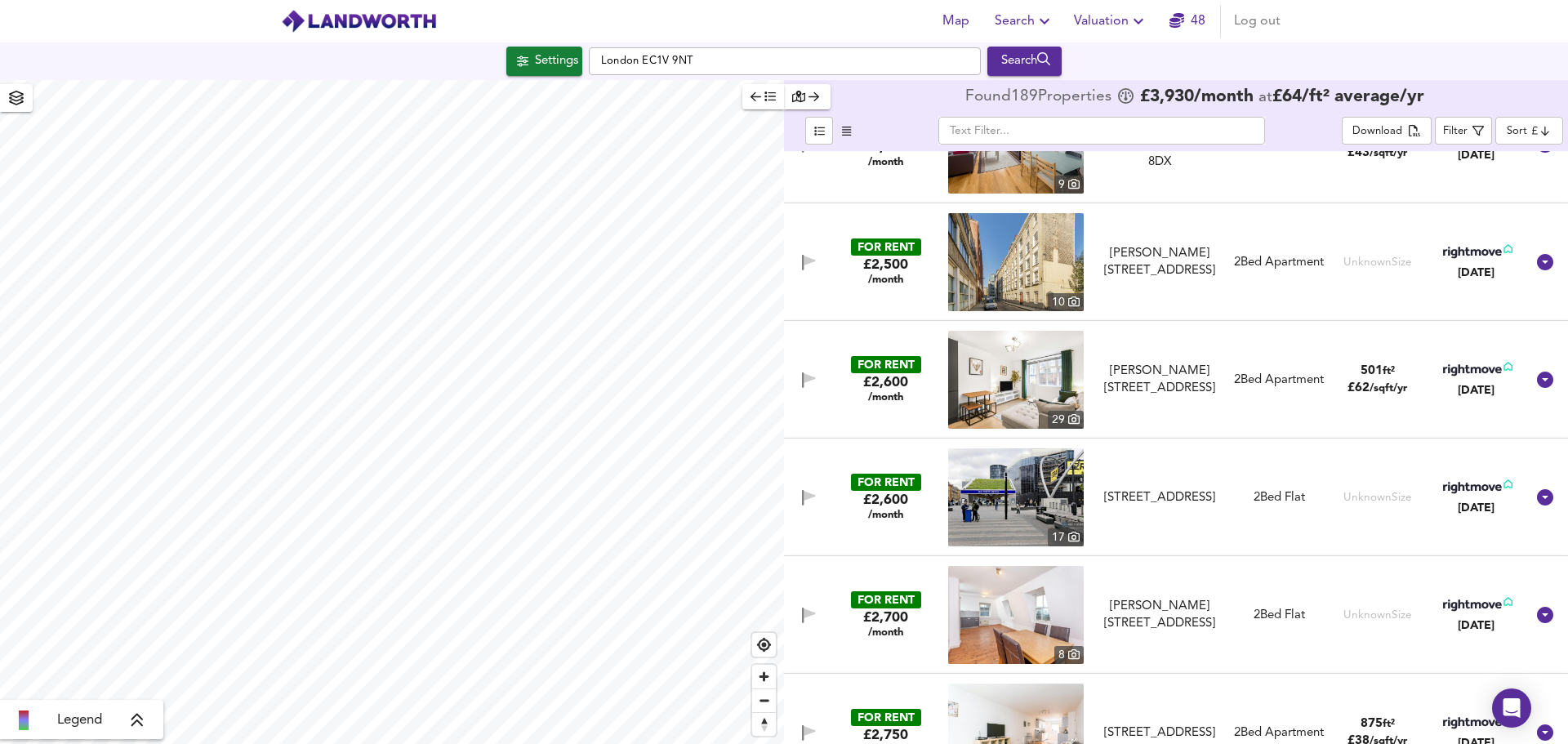
click at [957, 505] on img at bounding box center [1016, 497] width 136 height 98
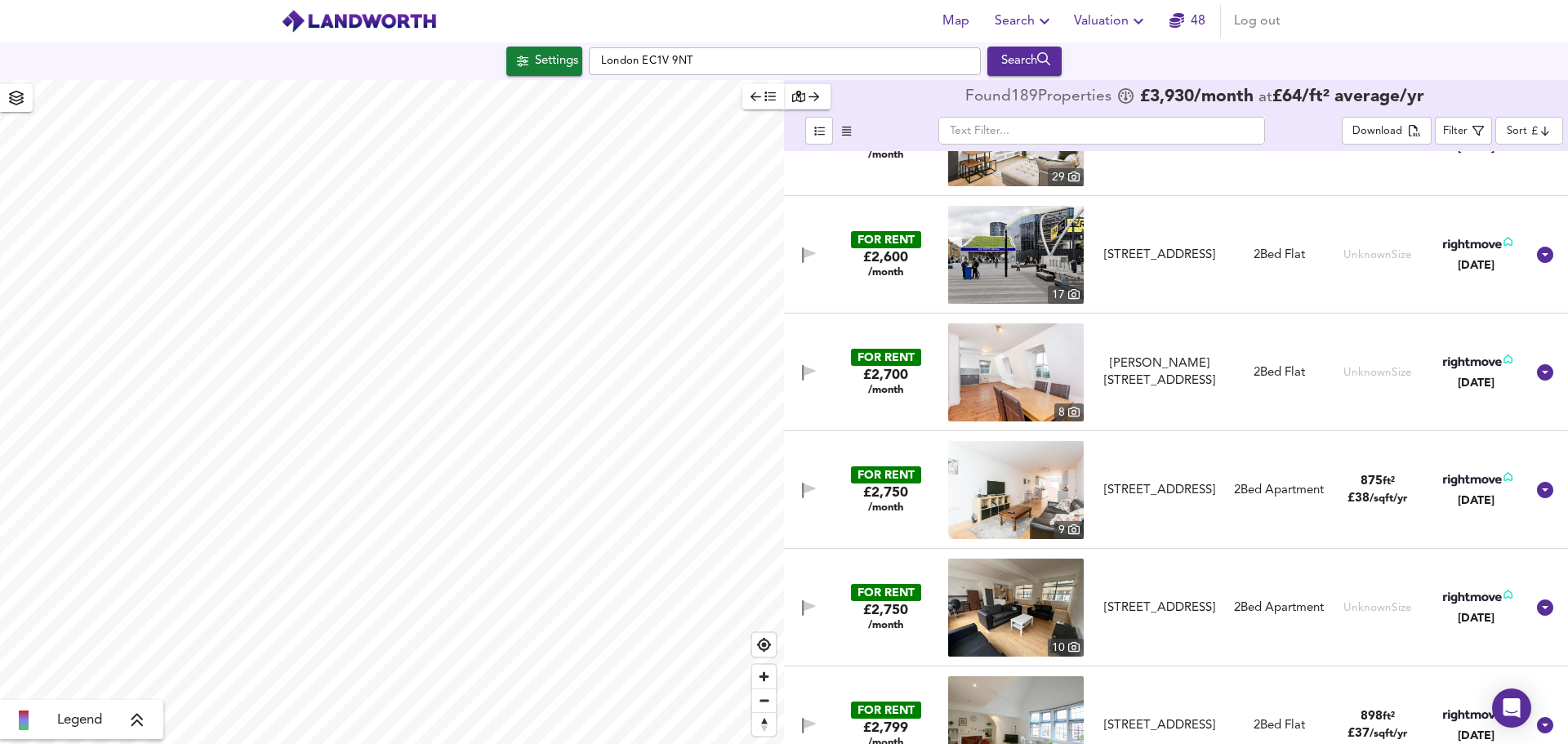
scroll to position [899, 0]
